Goal: Complete application form: Complete application form

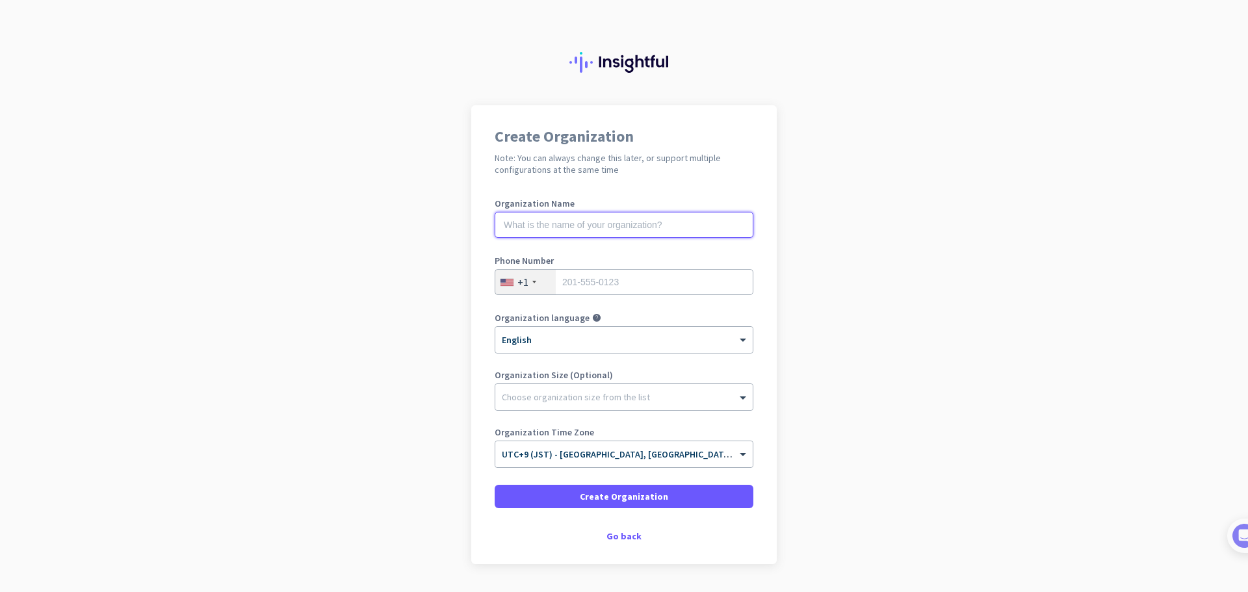
click at [563, 227] on input "text" at bounding box center [624, 225] width 259 height 26
type input "Yoom"
click at [602, 289] on input "tel" at bounding box center [624, 282] width 259 height 26
click at [521, 315] on label "Organization language" at bounding box center [542, 317] width 95 height 9
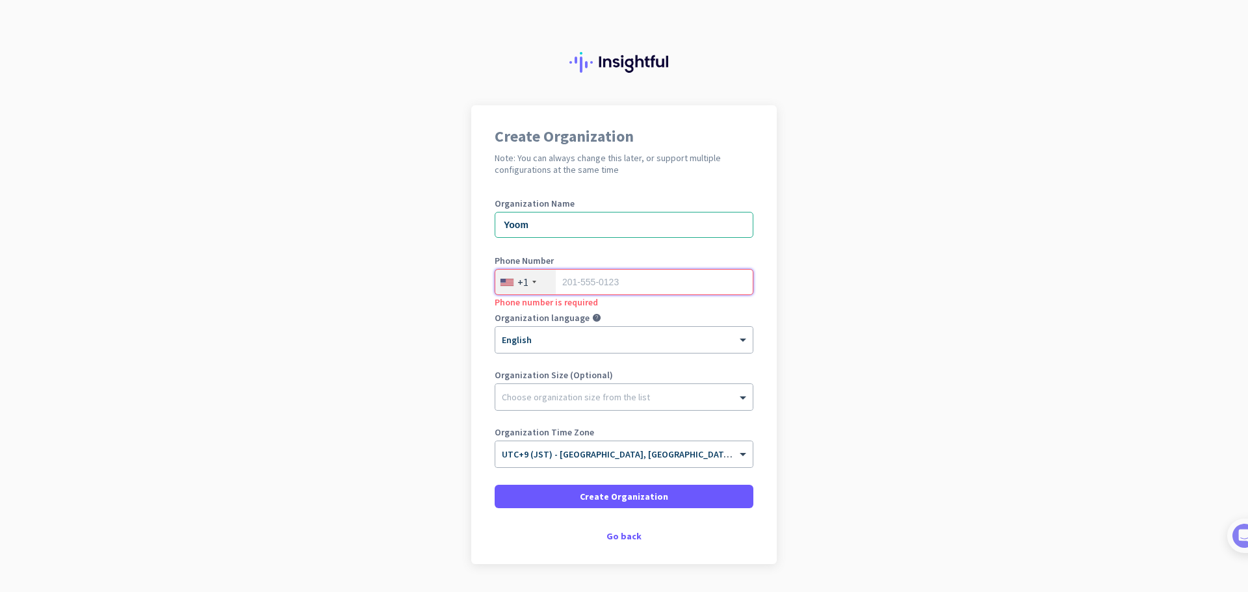
click at [611, 283] on input "tel" at bounding box center [624, 282] width 259 height 26
click at [578, 286] on input "010-2000-3000" at bounding box center [624, 282] width 259 height 26
click at [597, 282] on input "0102000-3000" at bounding box center [624, 282] width 259 height 26
click at [578, 346] on div "Choose preferred language from the list" at bounding box center [632, 345] width 130 height 34
click at [506, 346] on div "× English" at bounding box center [623, 340] width 257 height 26
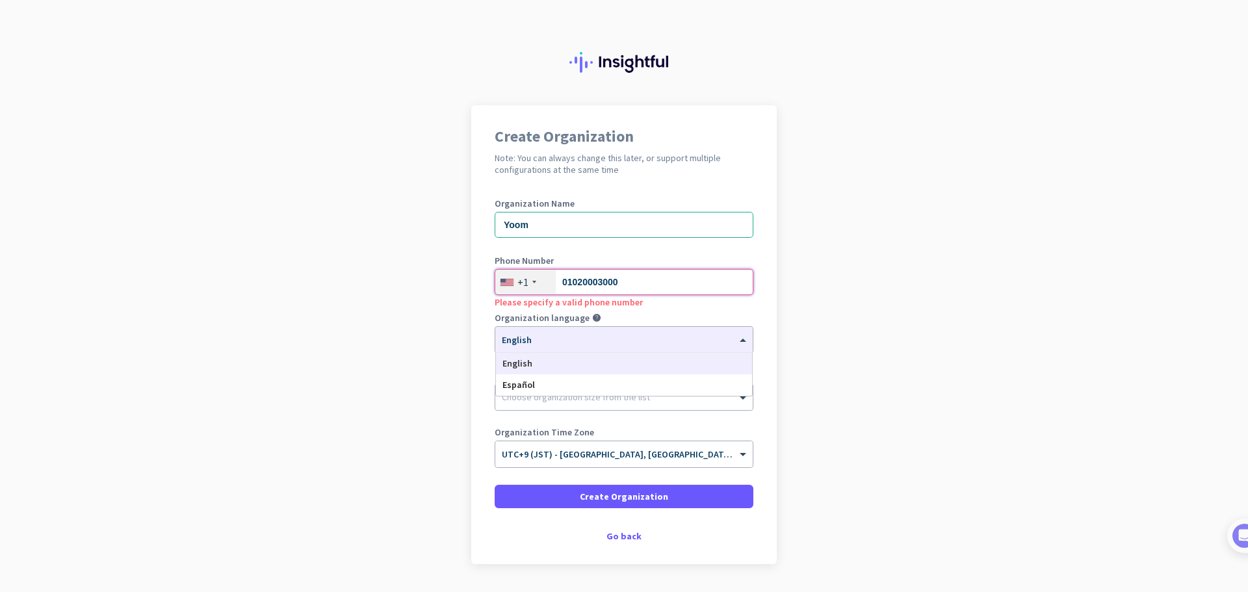
click at [630, 283] on input "01020003000" at bounding box center [624, 282] width 259 height 26
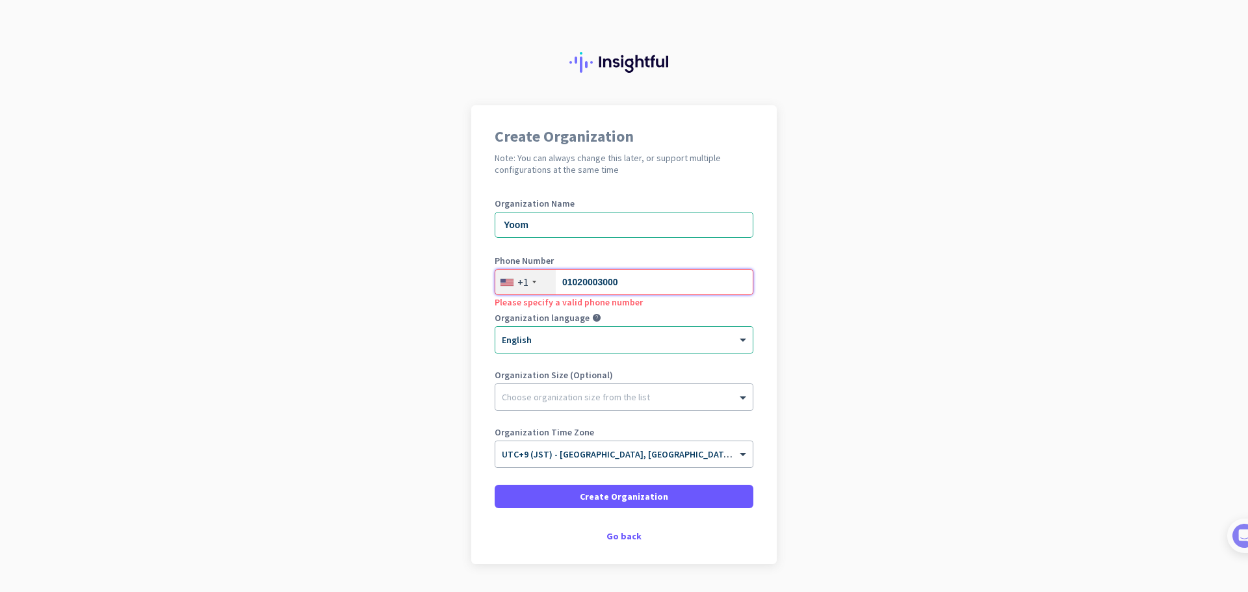
drag, startPoint x: 623, startPoint y: 283, endPoint x: 538, endPoint y: 283, distance: 84.5
click at [538, 283] on div "+1 01020003000" at bounding box center [624, 282] width 259 height 26
click at [518, 283] on div "+1" at bounding box center [522, 282] width 11 height 13
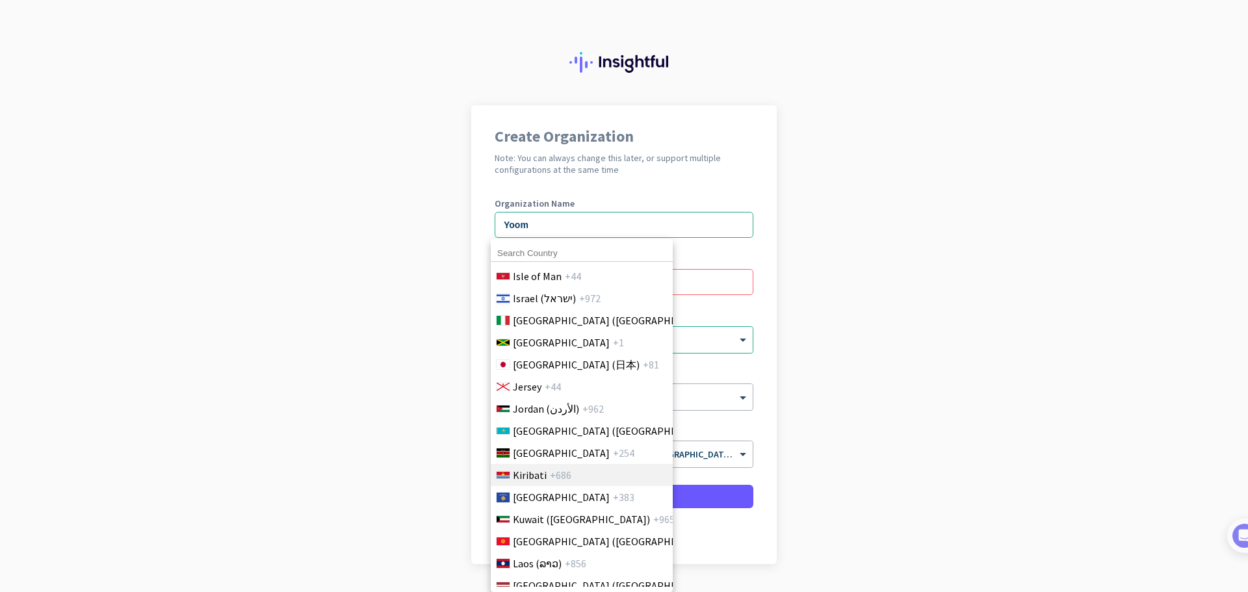
scroll to position [2404, 0]
click at [550, 370] on span "Japan (日本)" at bounding box center [576, 365] width 127 height 16
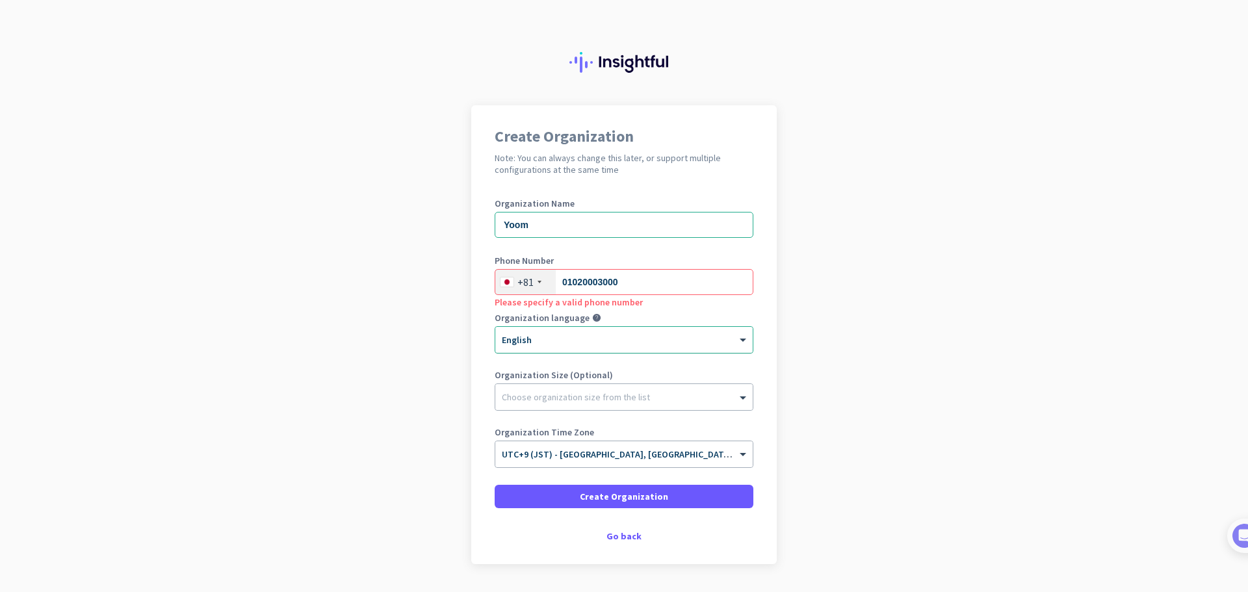
click at [624, 348] on div "× English" at bounding box center [623, 340] width 257 height 26
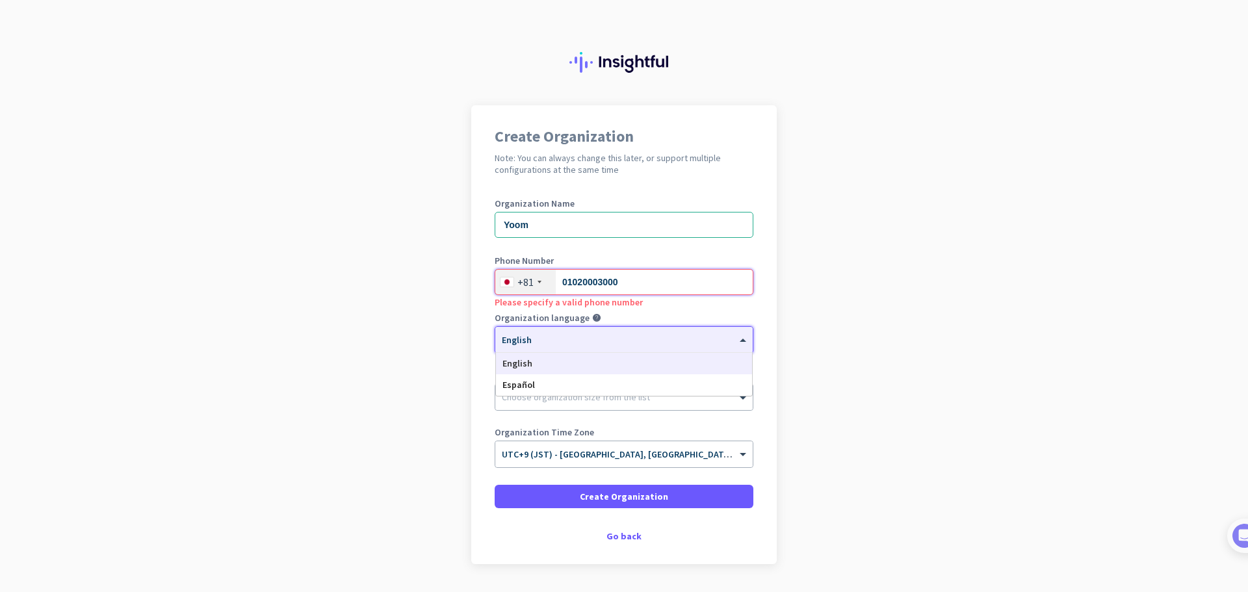
click at [574, 284] on input "01020003000" at bounding box center [624, 282] width 259 height 26
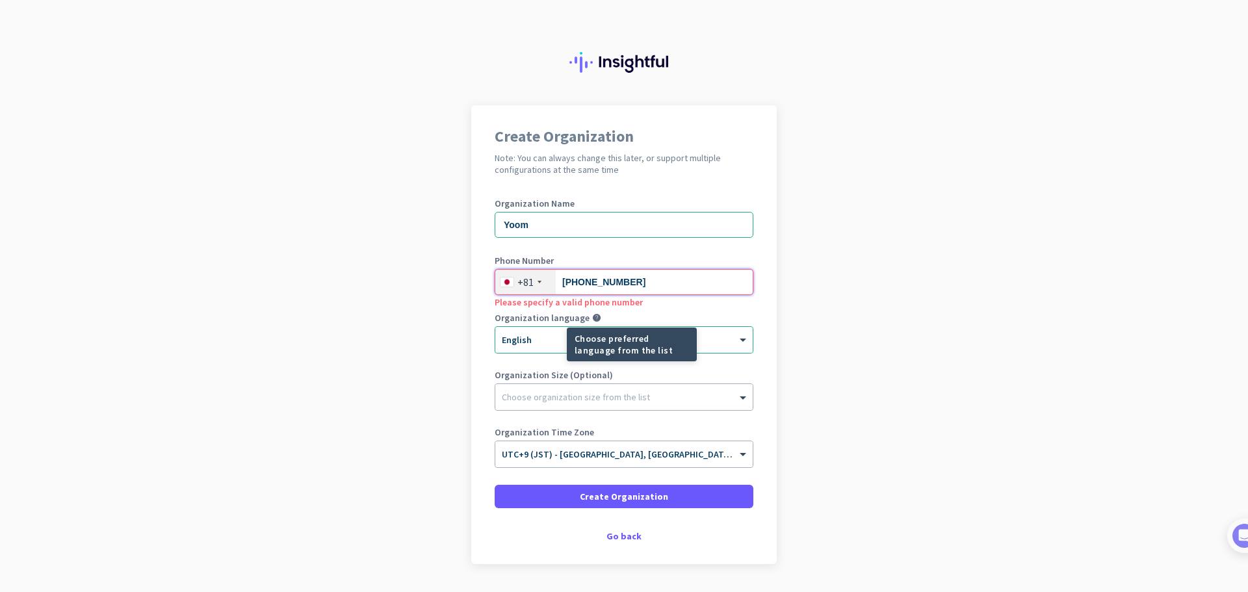
type input "010-2000-3000"
click at [616, 341] on div "Choose preferred language from the list" at bounding box center [632, 345] width 130 height 34
click at [545, 340] on mat-tooltip-component "Choose preferred language from the list" at bounding box center [585, 345] width 130 height 34
click at [519, 348] on div "× English" at bounding box center [623, 340] width 257 height 26
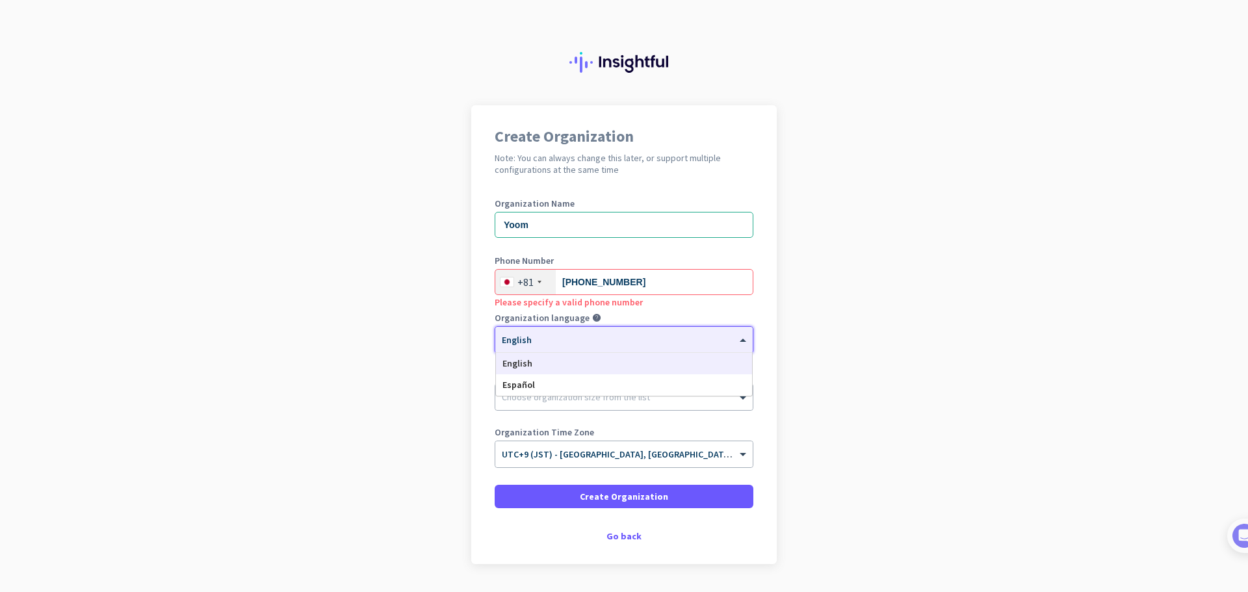
click at [638, 313] on div "Organization Name Yoom Phone Number +81 010-2000-3000 Please specify a valid ph…" at bounding box center [624, 339] width 259 height 281
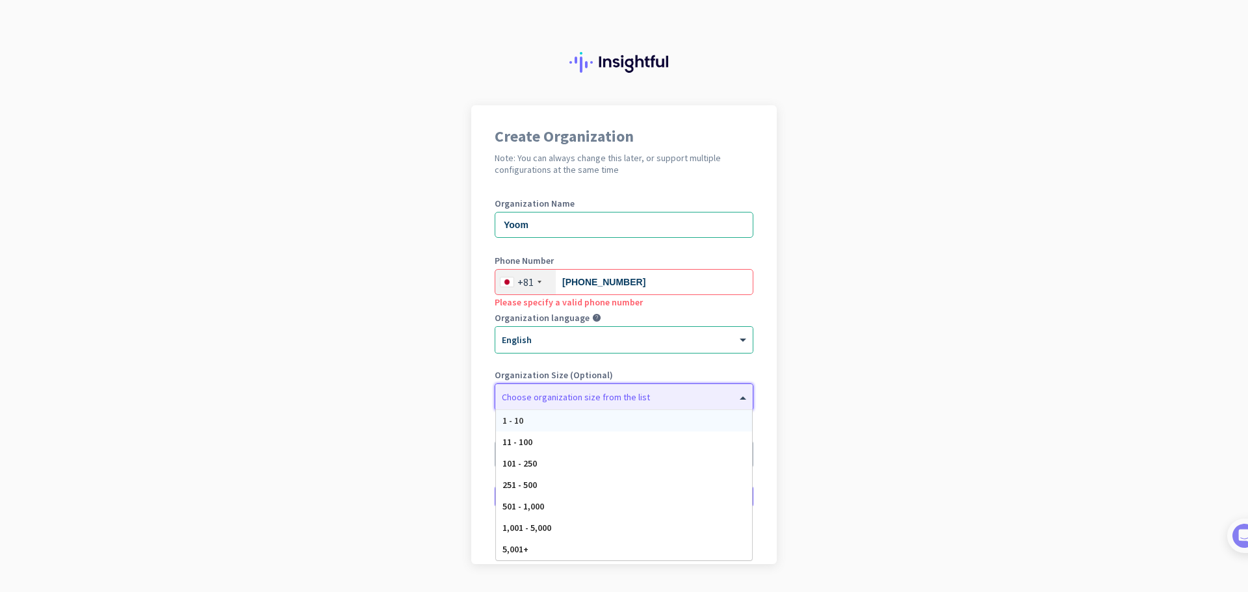
click at [611, 392] on div at bounding box center [623, 393] width 257 height 13
click at [561, 422] on div "1 - 10" at bounding box center [624, 420] width 256 height 21
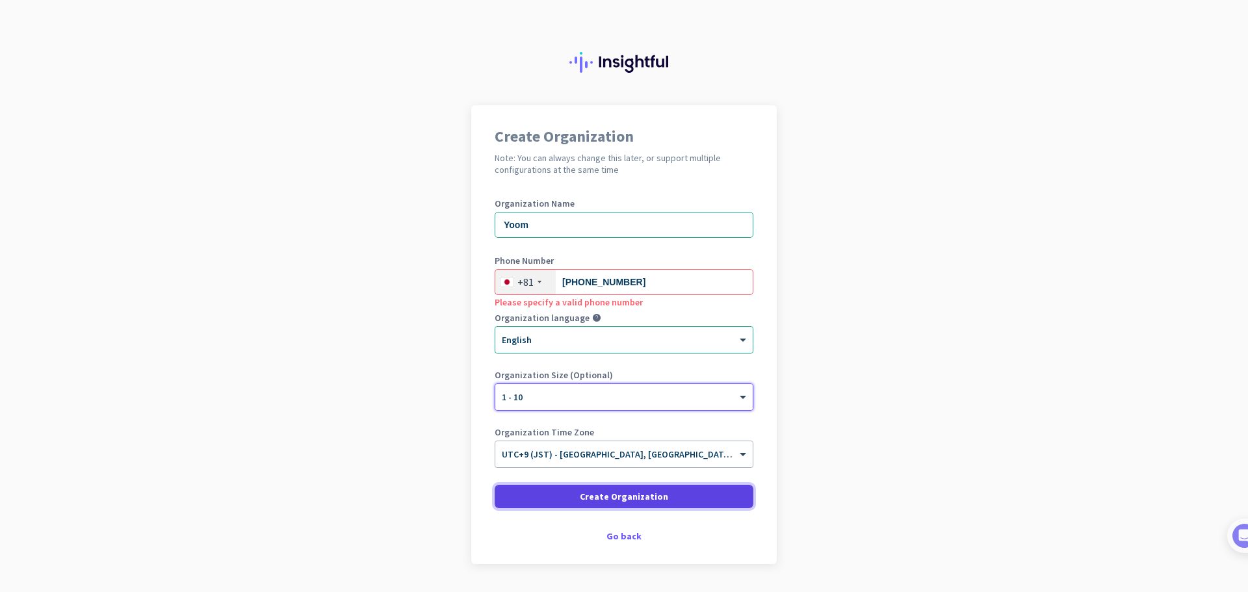
click at [696, 498] on span at bounding box center [624, 496] width 259 height 31
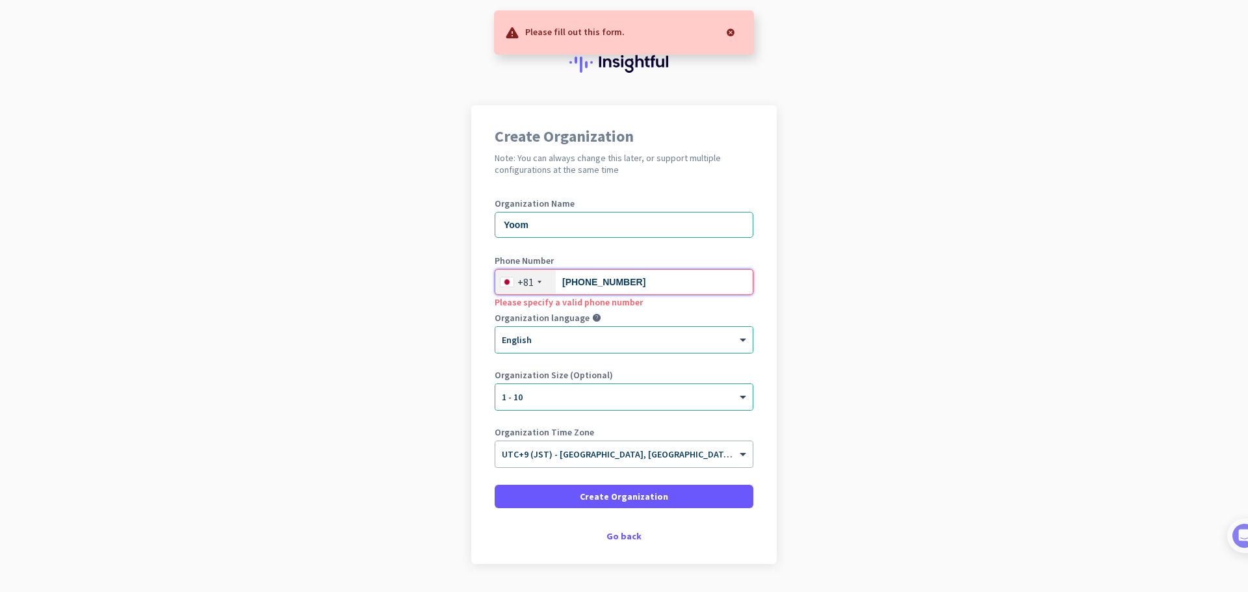
drag, startPoint x: 584, startPoint y: 280, endPoint x: 545, endPoint y: 280, distance: 39.6
click at [545, 280] on div "+81 010-2000-3000" at bounding box center [624, 282] width 259 height 26
click at [608, 301] on div "Phone number is required" at bounding box center [624, 301] width 259 height 13
click at [604, 287] on input "tel" at bounding box center [624, 282] width 259 height 26
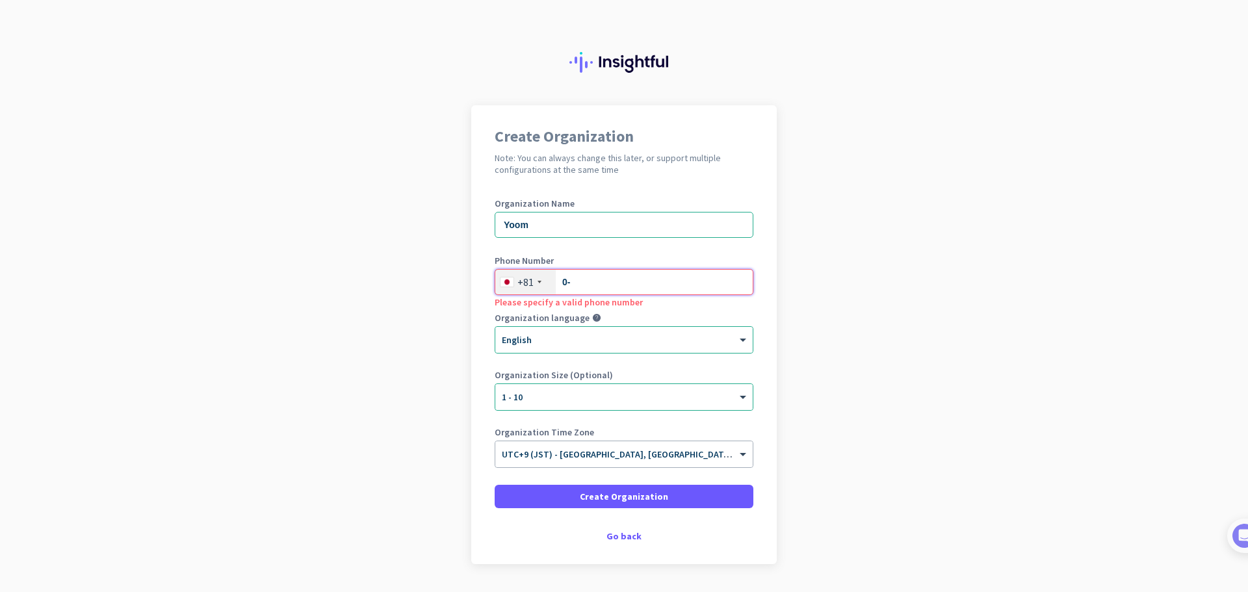
type input "0"
click at [634, 321] on div "Organization language help" at bounding box center [624, 319] width 259 height 13
click at [636, 306] on div "Please specify a valid phone number" at bounding box center [624, 301] width 259 height 13
click at [628, 274] on input "0-1000-2000" at bounding box center [624, 282] width 259 height 26
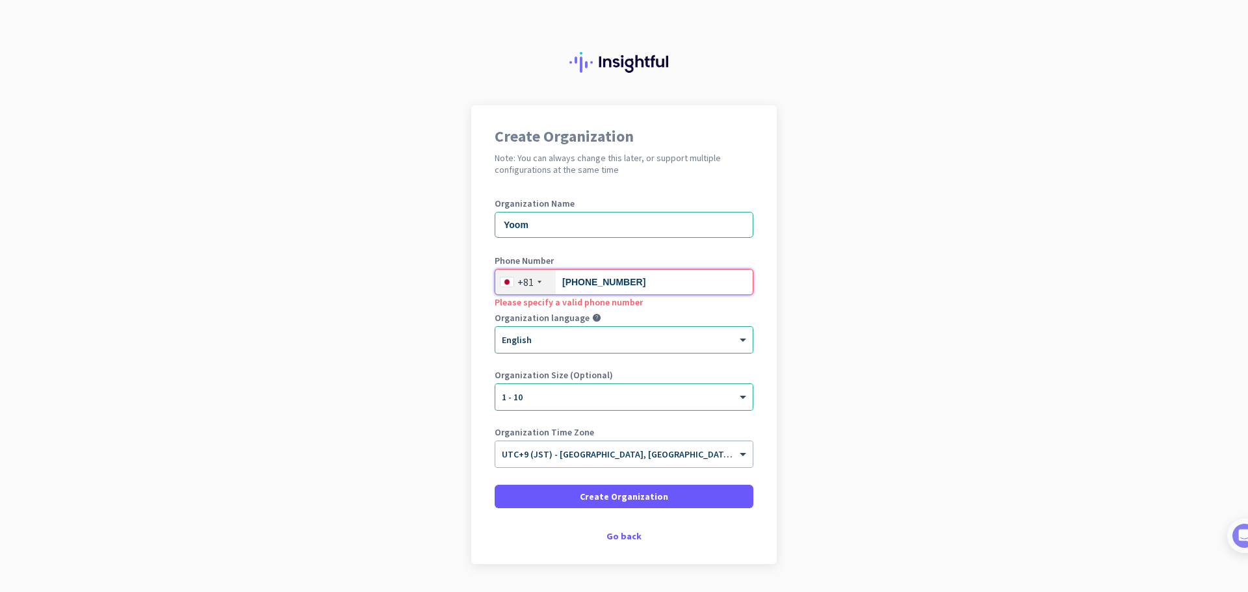
click at [621, 287] on input "0-1000-2000" at bounding box center [624, 282] width 259 height 26
drag, startPoint x: 618, startPoint y: 283, endPoint x: 553, endPoint y: 281, distance: 65.0
click at [554, 281] on input "0-1000-2000" at bounding box center [624, 282] width 259 height 26
click at [622, 279] on input "08095872518" at bounding box center [624, 282] width 259 height 26
click at [595, 287] on input "08095872518" at bounding box center [624, 282] width 259 height 26
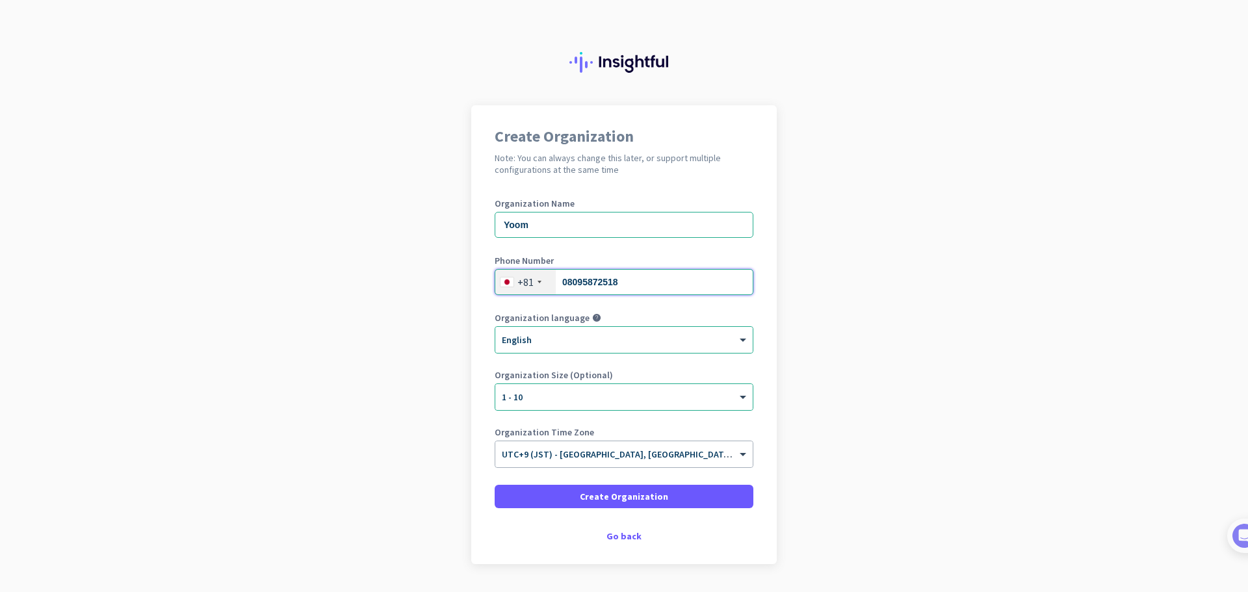
click at [625, 283] on input "08095872518" at bounding box center [624, 282] width 259 height 26
drag, startPoint x: 626, startPoint y: 283, endPoint x: 573, endPoint y: 284, distance: 53.3
click at [573, 284] on input "08095872518" at bounding box center [624, 282] width 259 height 26
type input "01020003000"
click at [656, 318] on div "Organization language help" at bounding box center [624, 319] width 259 height 13
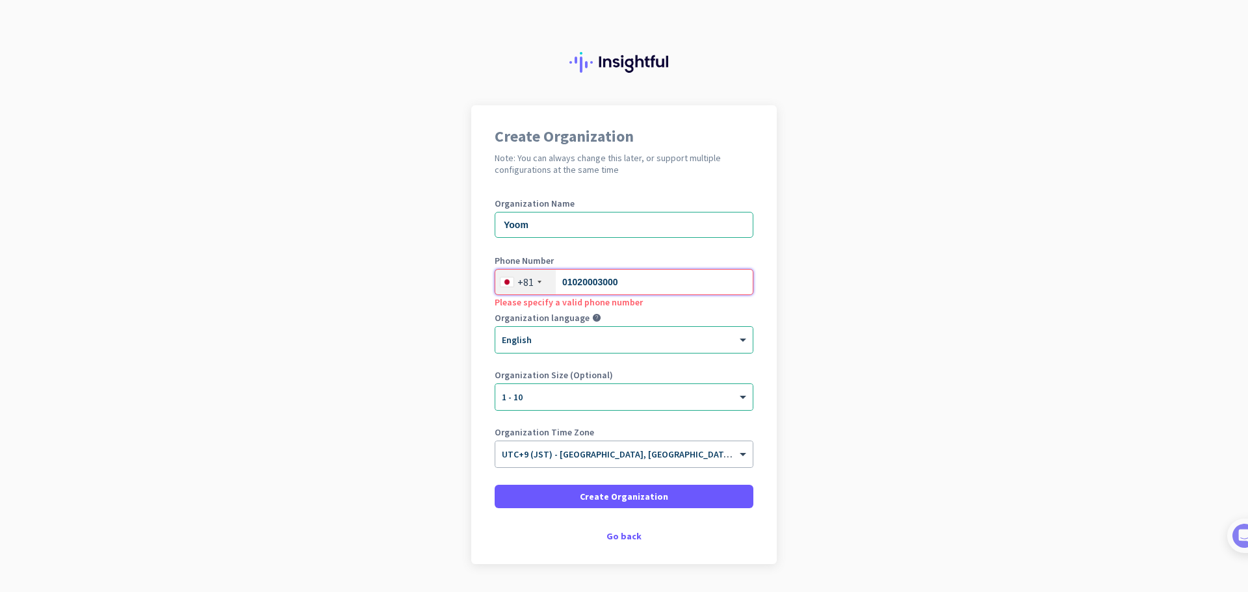
drag, startPoint x: 617, startPoint y: 287, endPoint x: 555, endPoint y: 283, distance: 62.5
click at [555, 283] on input "01020003000" at bounding box center [624, 282] width 259 height 26
